Goal: Find specific page/section: Find specific page/section

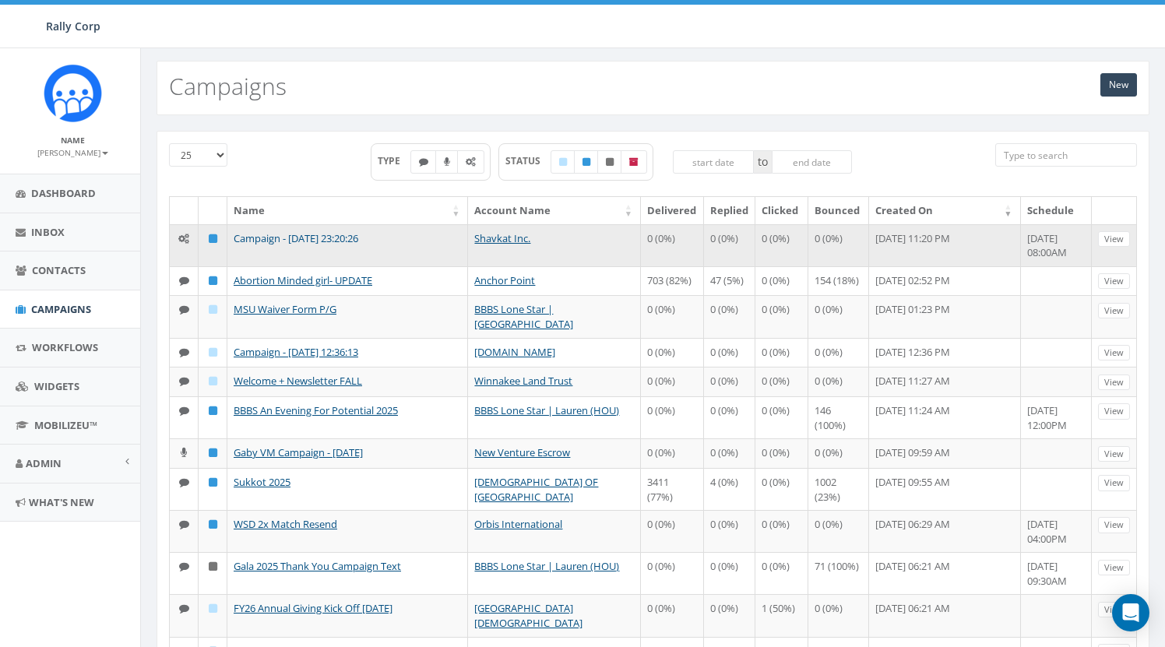
click at [358, 238] on link "Campaign - [DATE] 23:20:26" at bounding box center [296, 238] width 125 height 14
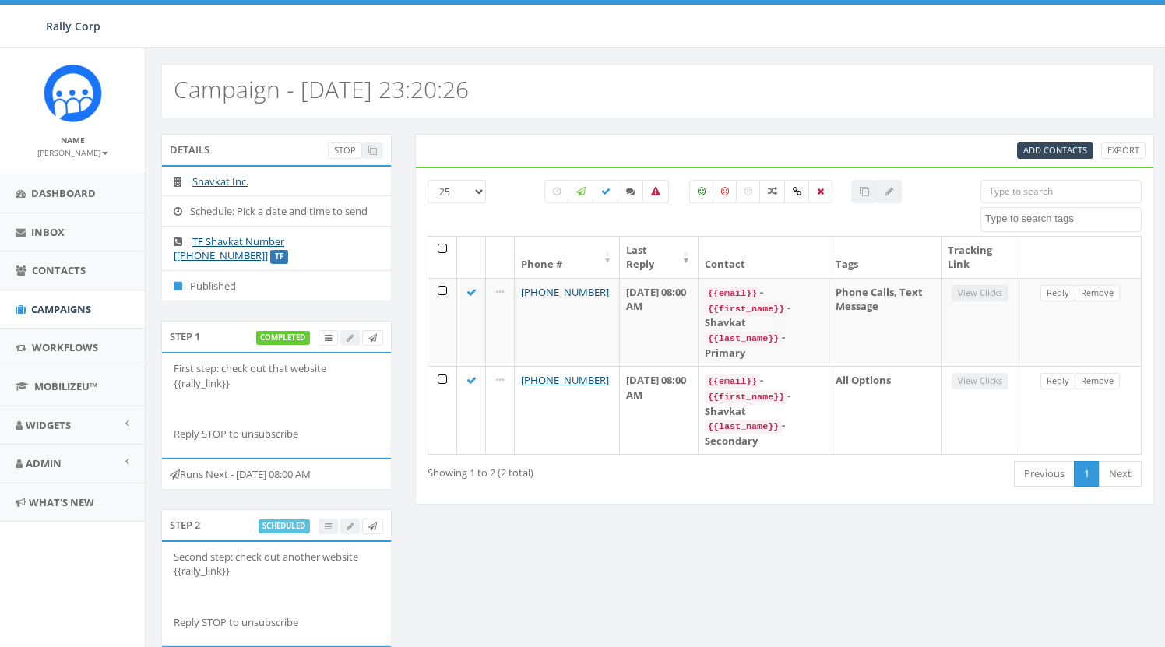
select select
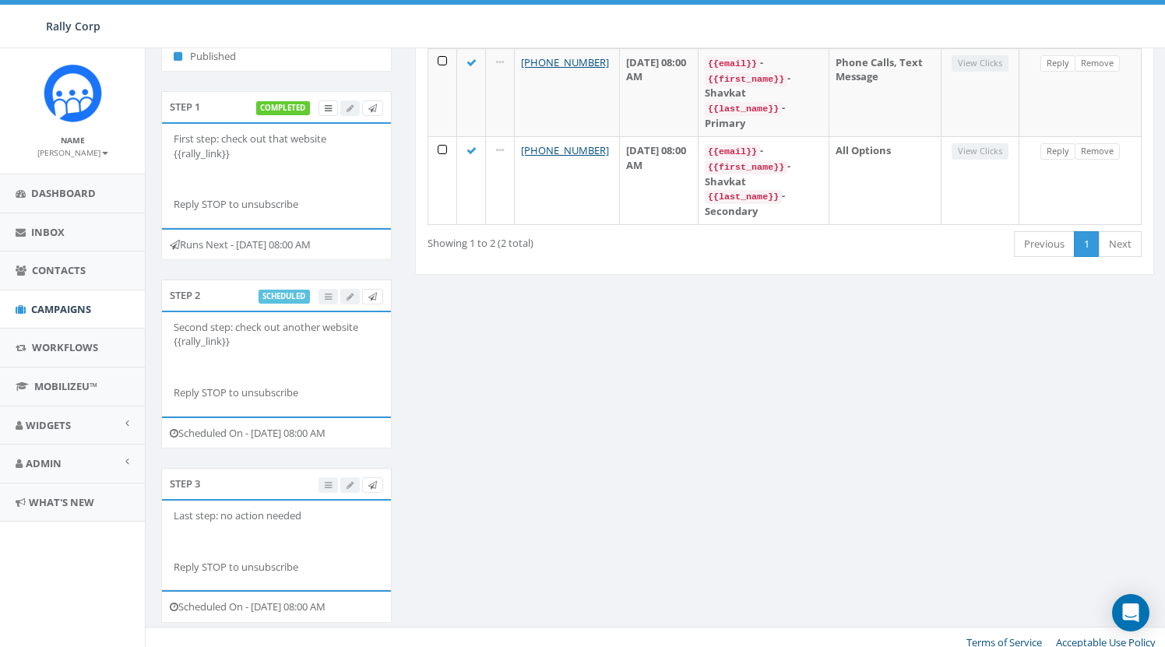
scroll to position [229, 0]
click at [379, 293] on link at bounding box center [372, 298] width 21 height 16
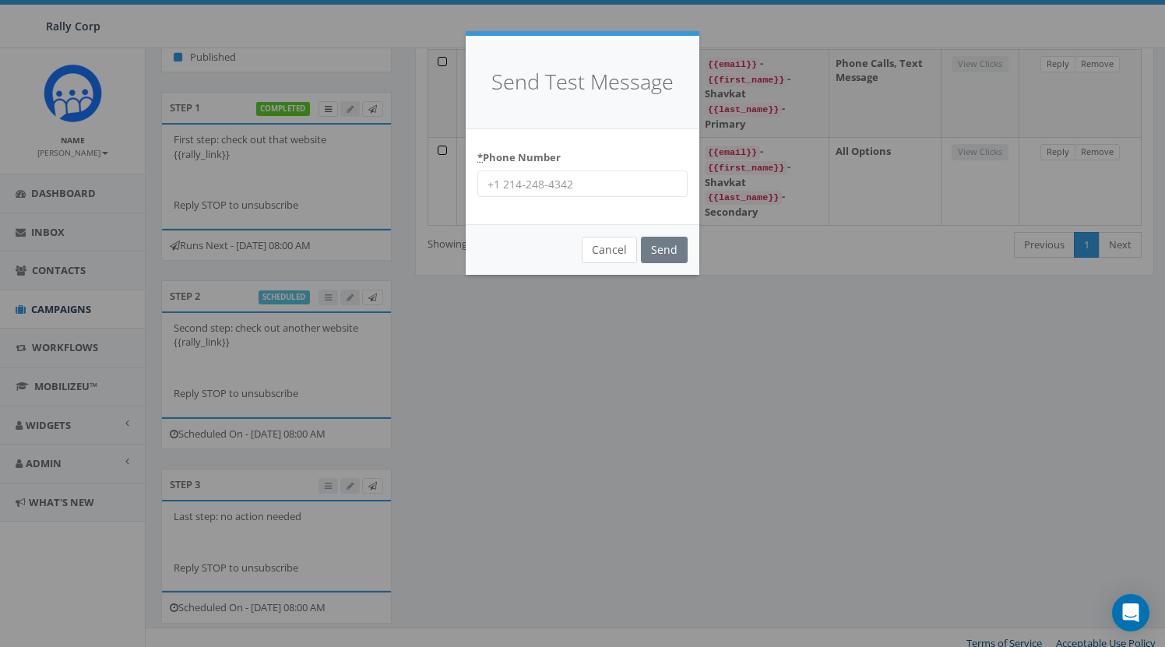
click at [608, 250] on button "Cancel" at bounding box center [609, 250] width 55 height 26
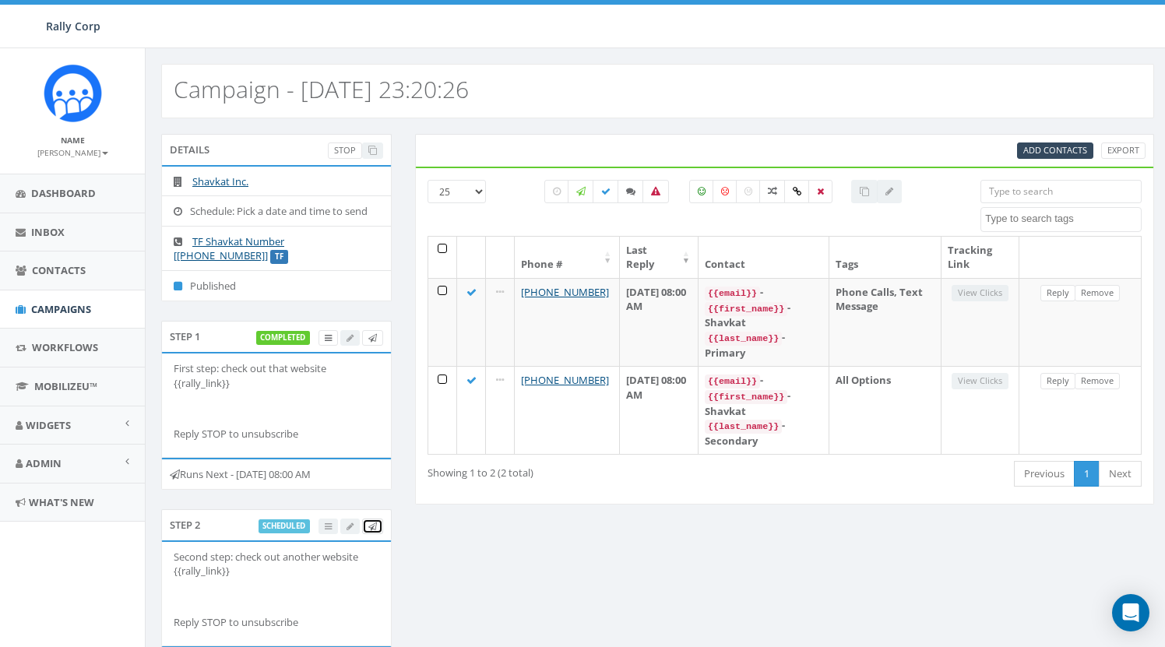
scroll to position [0, 0]
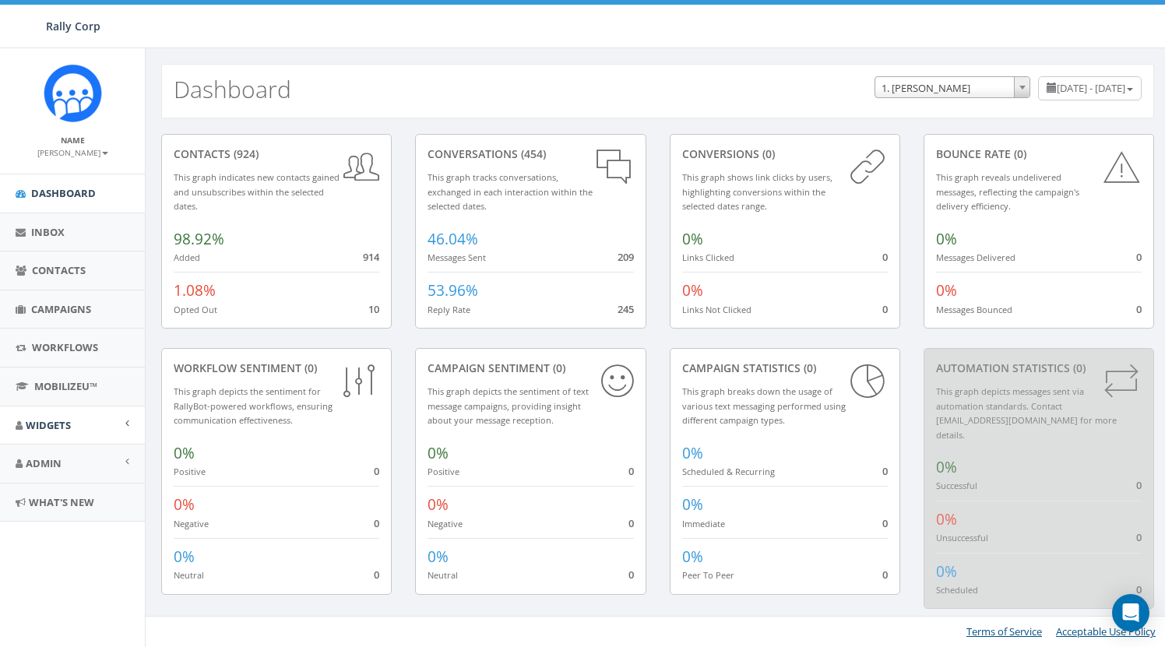
click at [52, 424] on span "Widgets" at bounding box center [48, 425] width 45 height 14
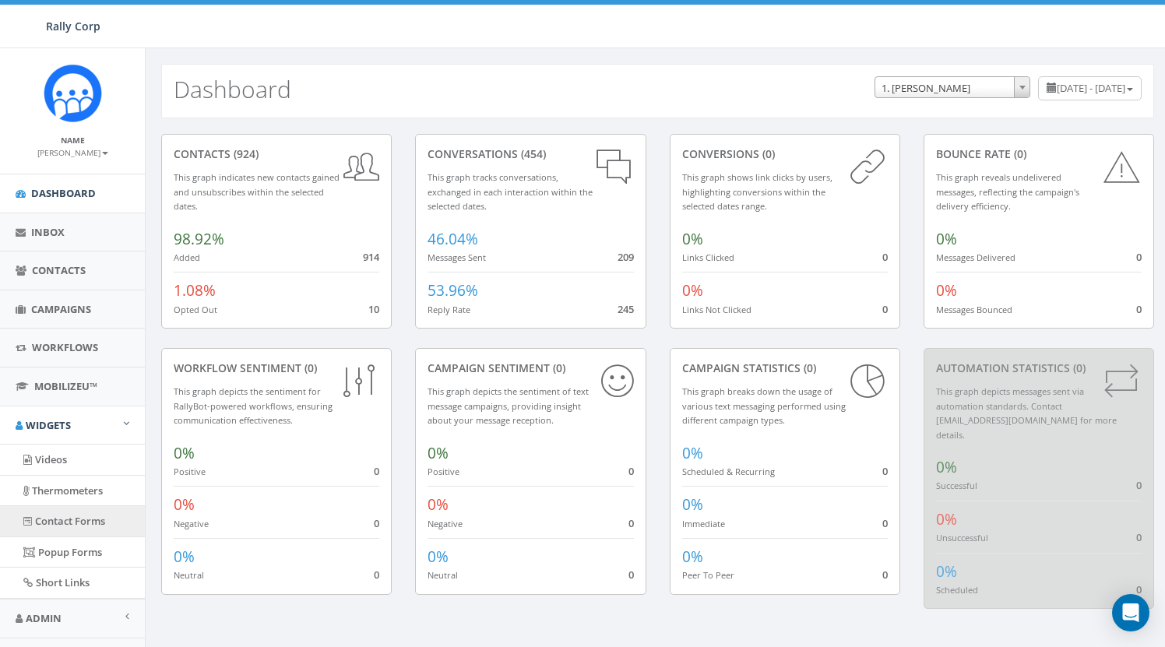
click at [62, 515] on link "Contact Forms" at bounding box center [72, 521] width 145 height 30
click at [61, 512] on link "Contact Forms" at bounding box center [72, 521] width 145 height 30
